Goal: Task Accomplishment & Management: Complete application form

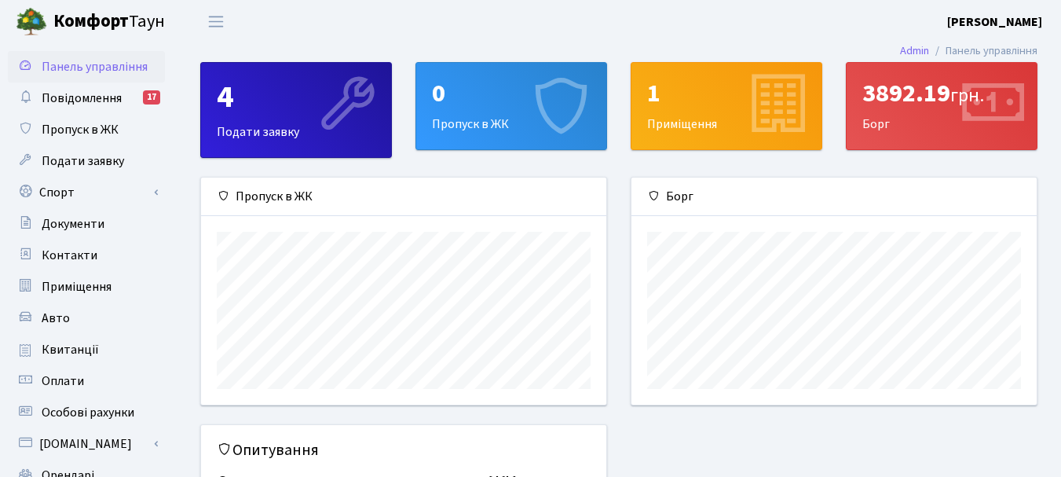
scroll to position [227, 405]
click at [492, 119] on div "0 Пропуск в ЖК" at bounding box center [511, 106] width 190 height 86
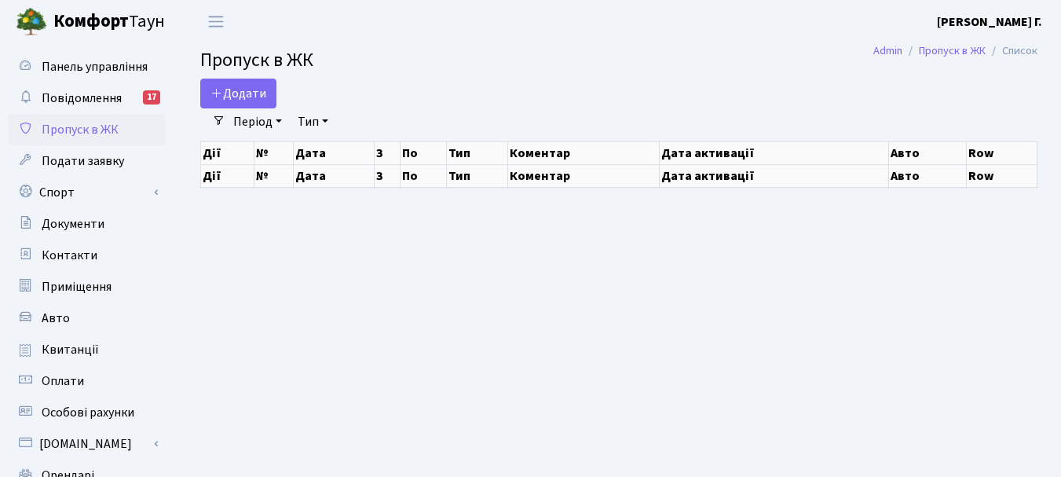
select select "25"
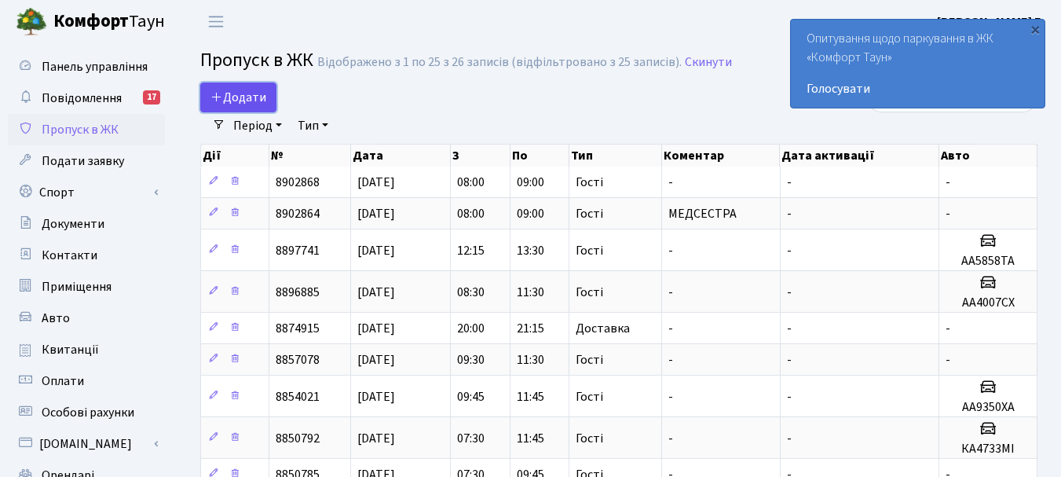
click at [238, 98] on span "Додати" at bounding box center [239, 97] width 56 height 17
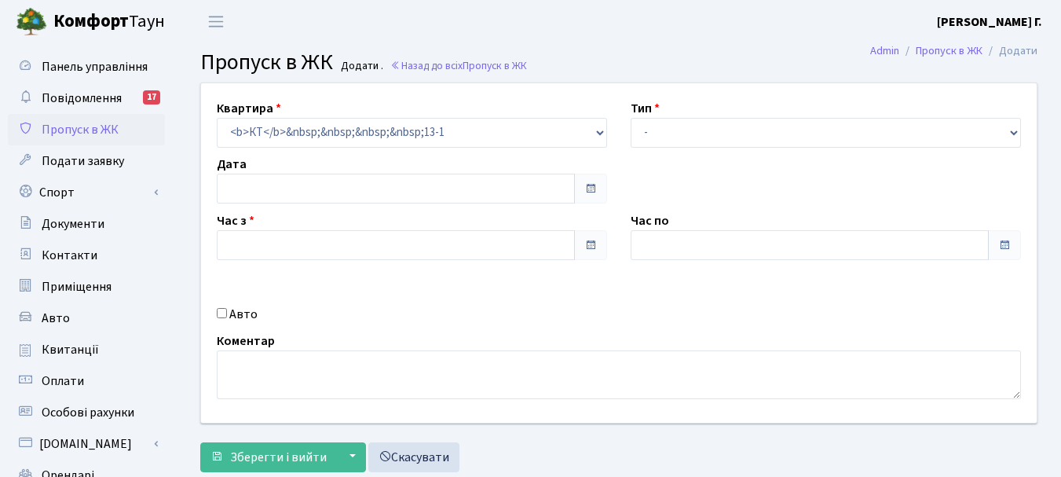
type input "[DATE]"
type input "11:30"
type input "12:30"
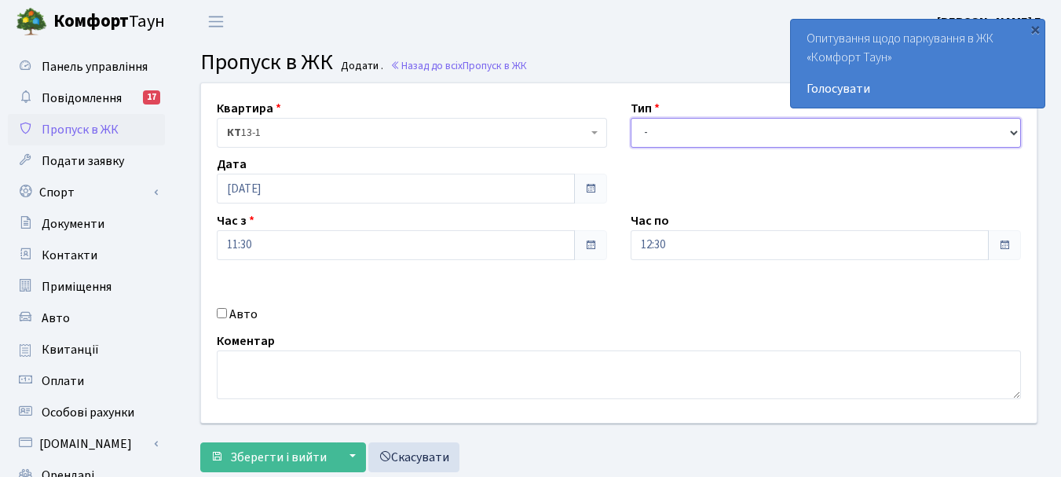
click at [1015, 134] on select "- Доставка Таксі Гості Сервіс" at bounding box center [826, 133] width 390 height 30
select select "3"
click at [631, 118] on select "- Доставка Таксі Гості Сервіс" at bounding box center [826, 133] width 390 height 30
click at [227, 313] on div "Авто" at bounding box center [412, 314] width 414 height 19
click at [220, 317] on input "Авто" at bounding box center [222, 313] width 10 height 10
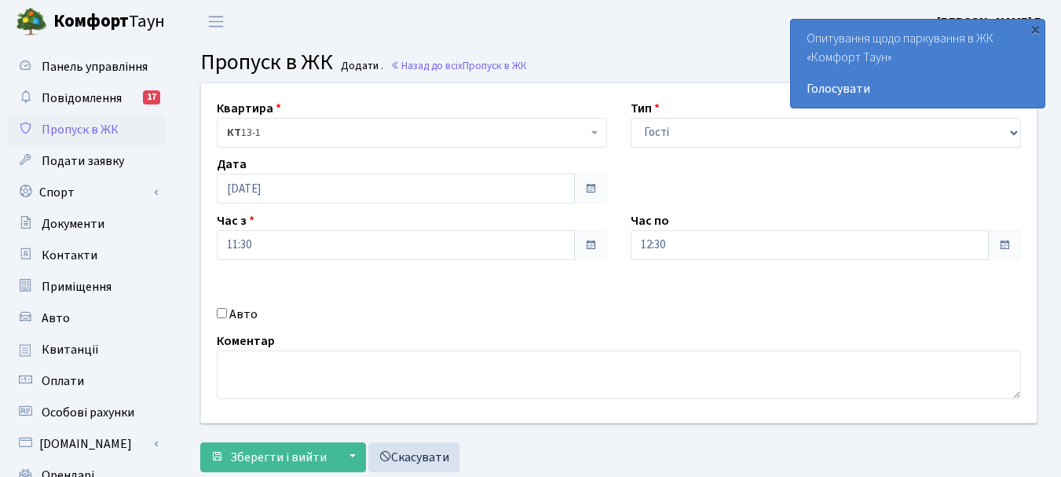
checkbox input "true"
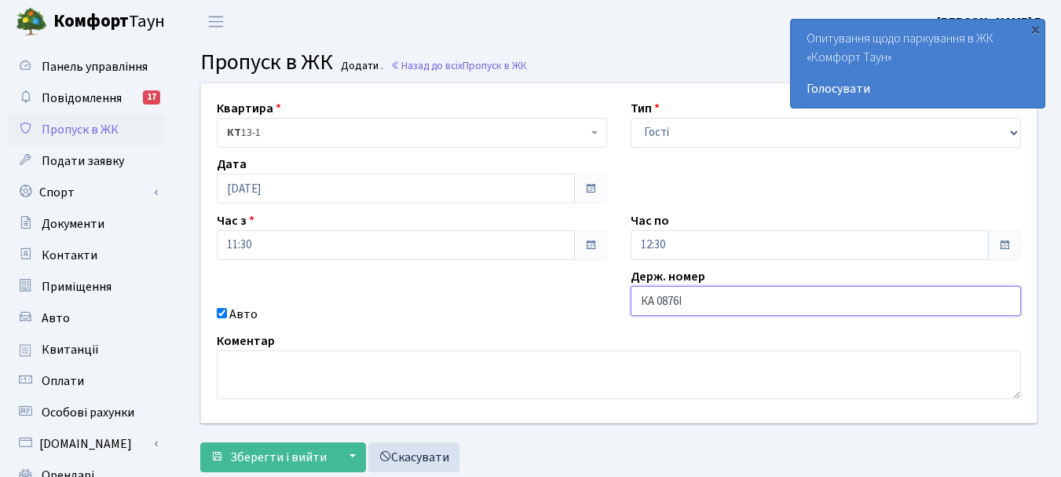
click at [654, 299] on input "КА 0876І" at bounding box center [826, 301] width 390 height 30
click at [680, 299] on input "КА0876І" at bounding box center [826, 301] width 390 height 30
type input "КА0876ІМ"
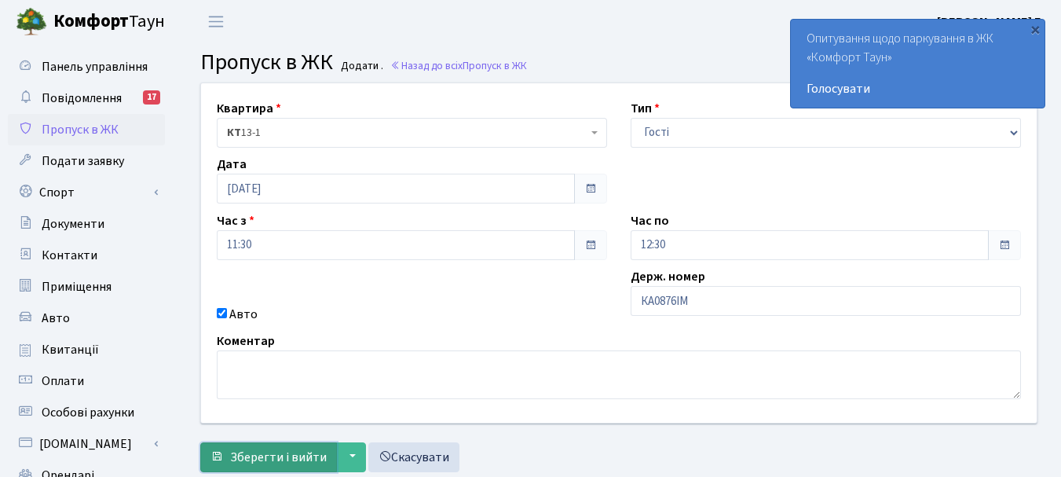
click at [277, 460] on span "Зберегти і вийти" at bounding box center [278, 457] width 97 height 17
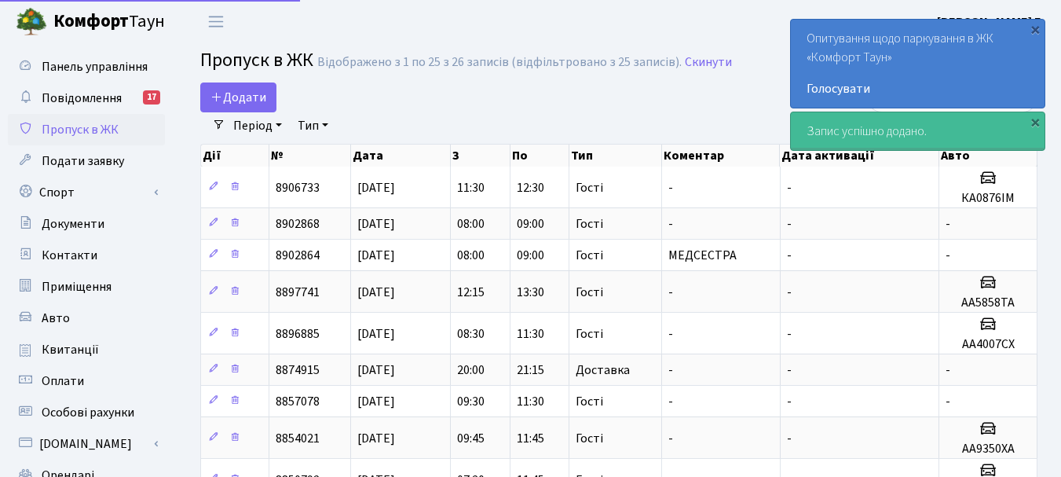
select select "25"
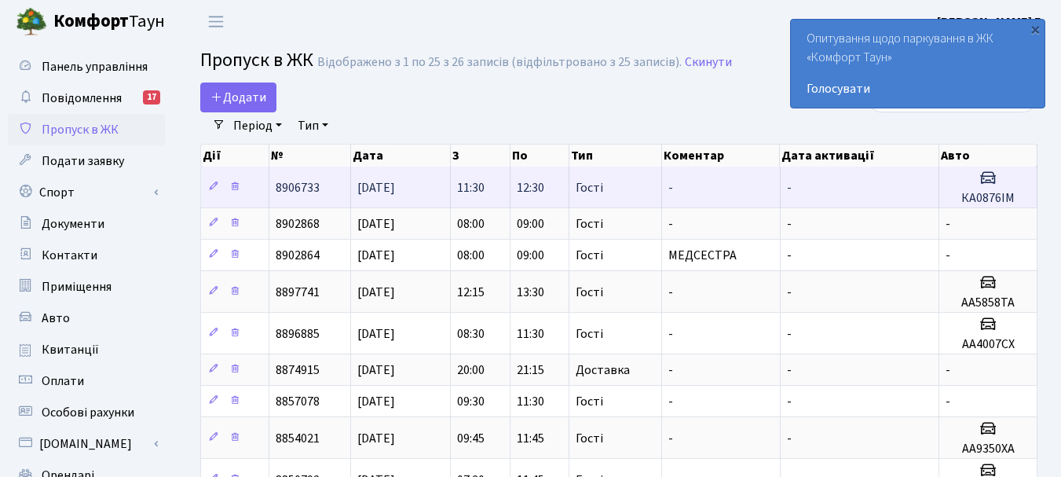
click at [296, 182] on span "8906733" at bounding box center [298, 187] width 44 height 17
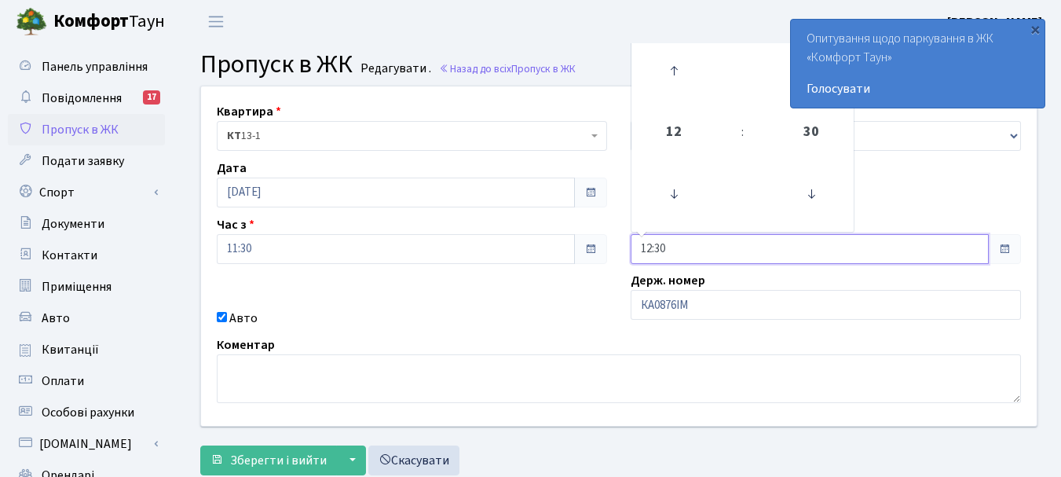
click at [655, 246] on input "12:30" at bounding box center [810, 249] width 358 height 30
click at [675, 246] on input "12:30" at bounding box center [810, 249] width 358 height 30
click at [673, 74] on icon at bounding box center [674, 70] width 42 height 42
type input "13:30"
click at [678, 246] on input "13:30" at bounding box center [810, 249] width 358 height 30
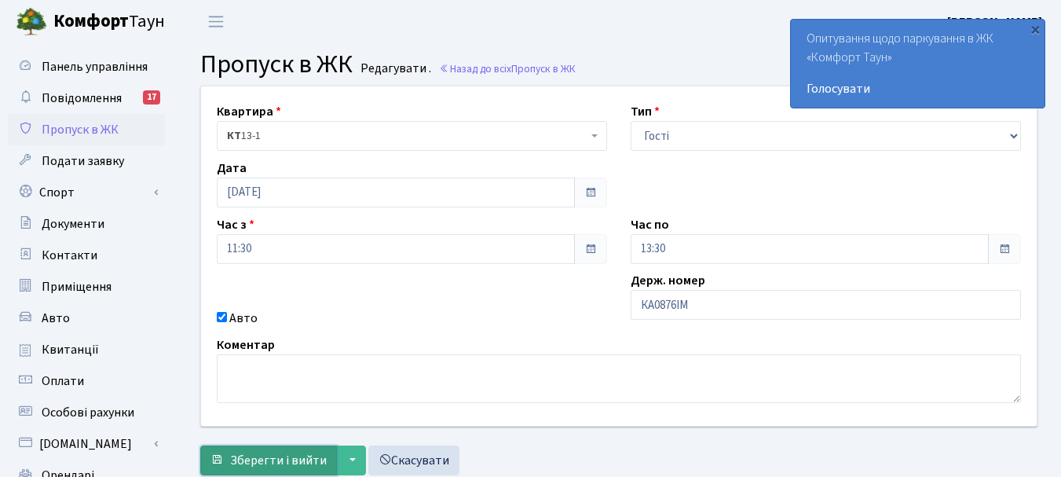
click at [280, 457] on span "Зберегти і вийти" at bounding box center [278, 460] width 97 height 17
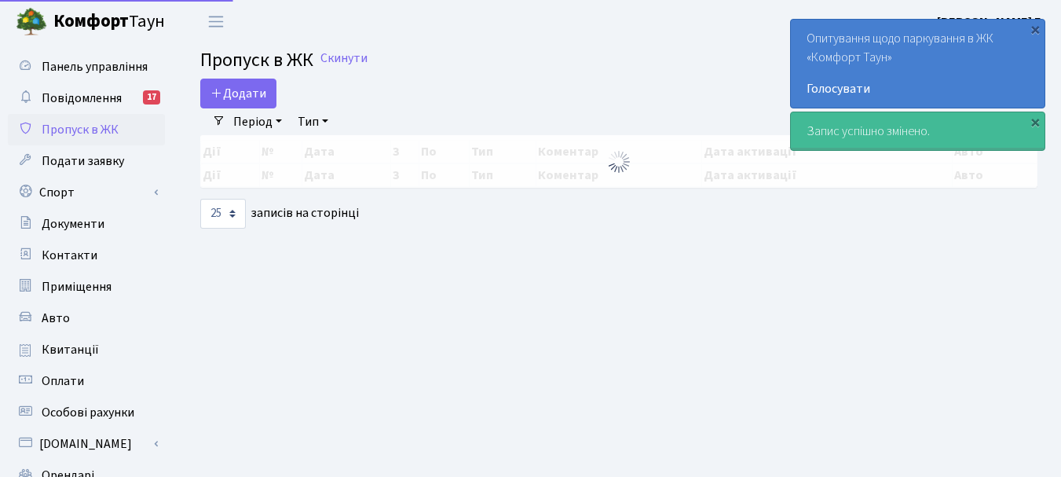
select select "25"
